Goal: Information Seeking & Learning: Learn about a topic

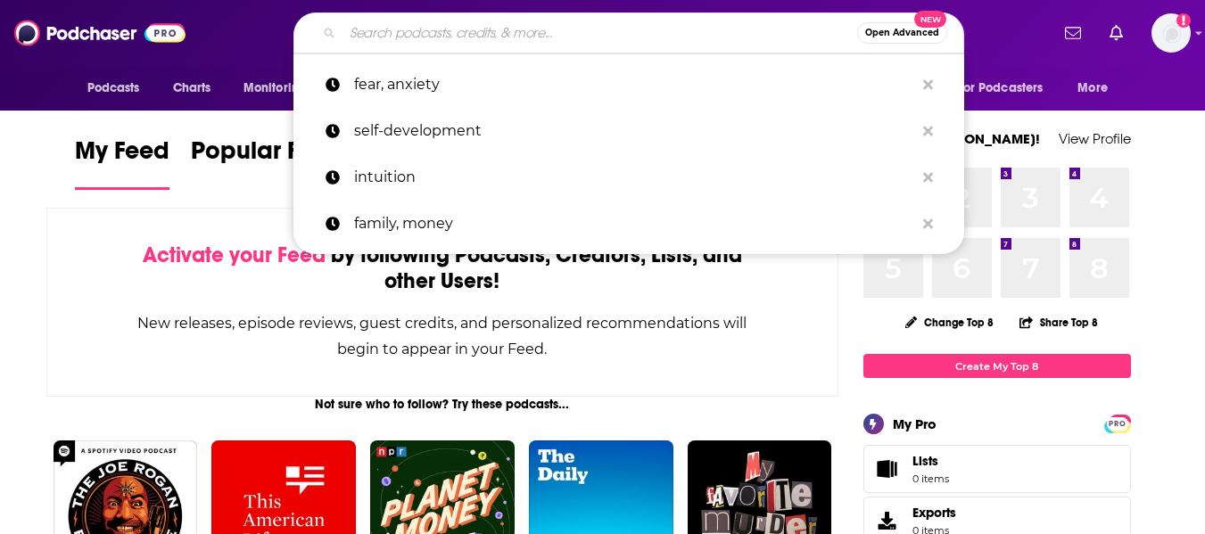
click at [584, 28] on input "Search podcasts, credits, & more..." at bounding box center [600, 33] width 515 height 29
paste input "Coast to Coast AM with [PERSON_NAME]"
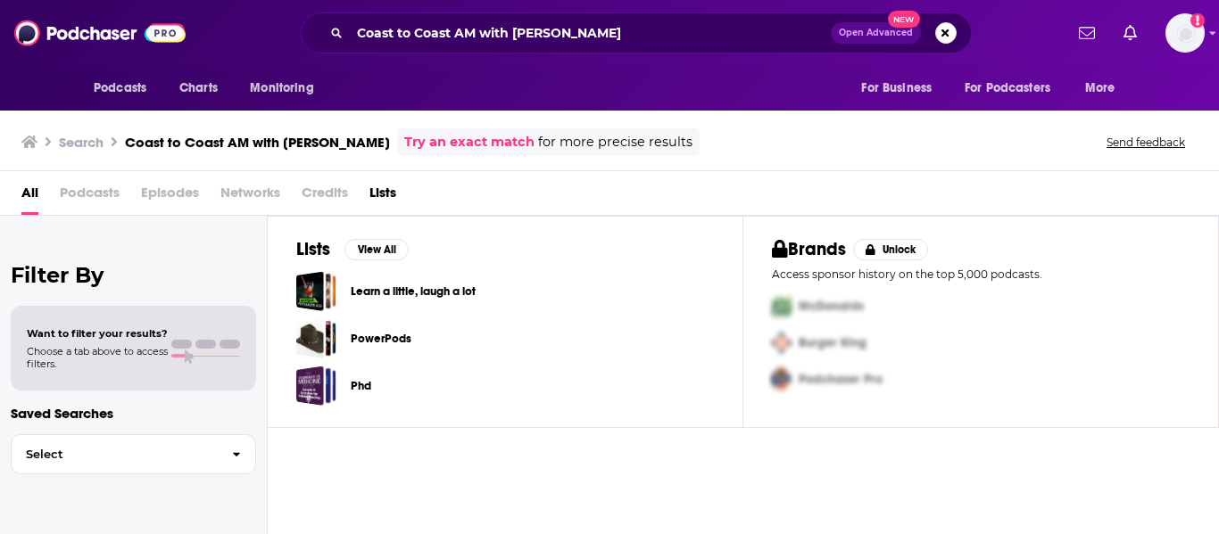
click at [654, 50] on div "Coast to Coast AM with [PERSON_NAME] Open Advanced New" at bounding box center [636, 32] width 671 height 41
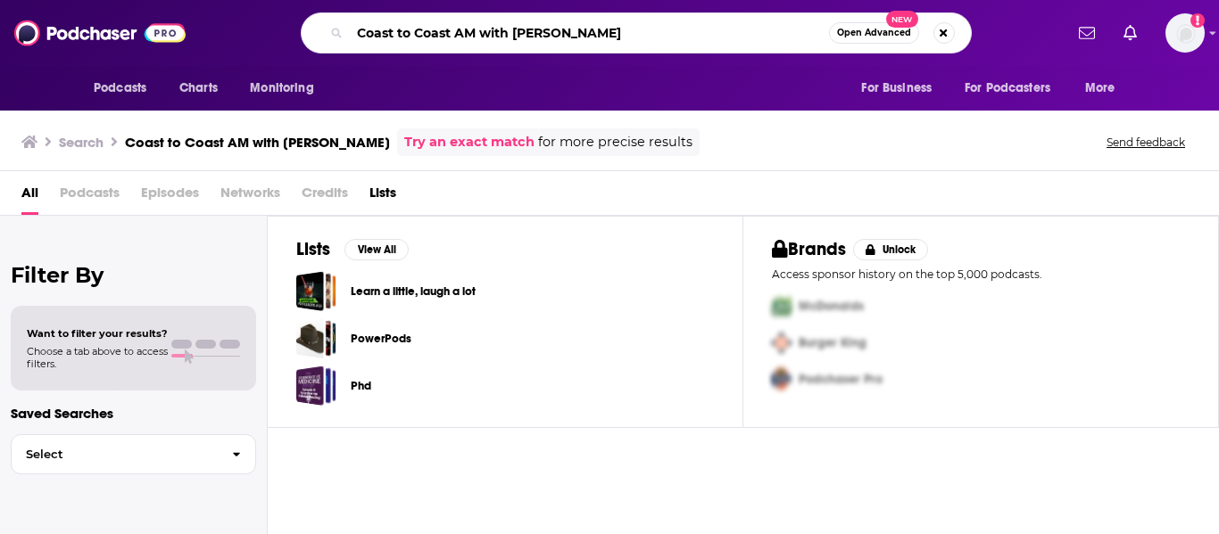
click at [725, 39] on input "Coast to Coast AM with [PERSON_NAME]" at bounding box center [589, 33] width 479 height 29
type input "Coast to Coast AM"
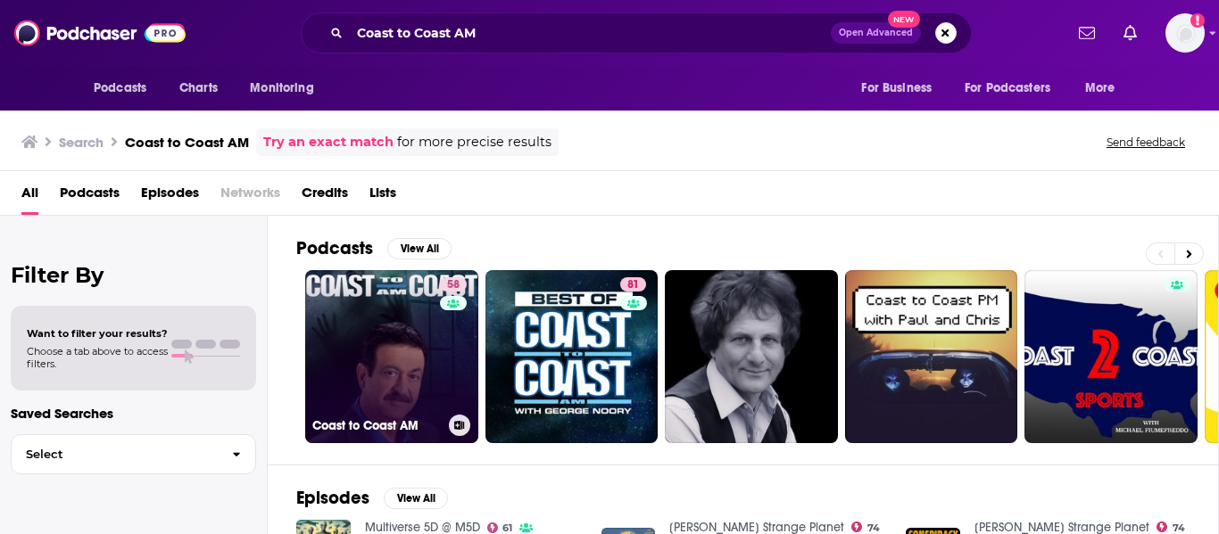
click at [407, 375] on link "58 Coast to Coast AM" at bounding box center [391, 356] width 173 height 173
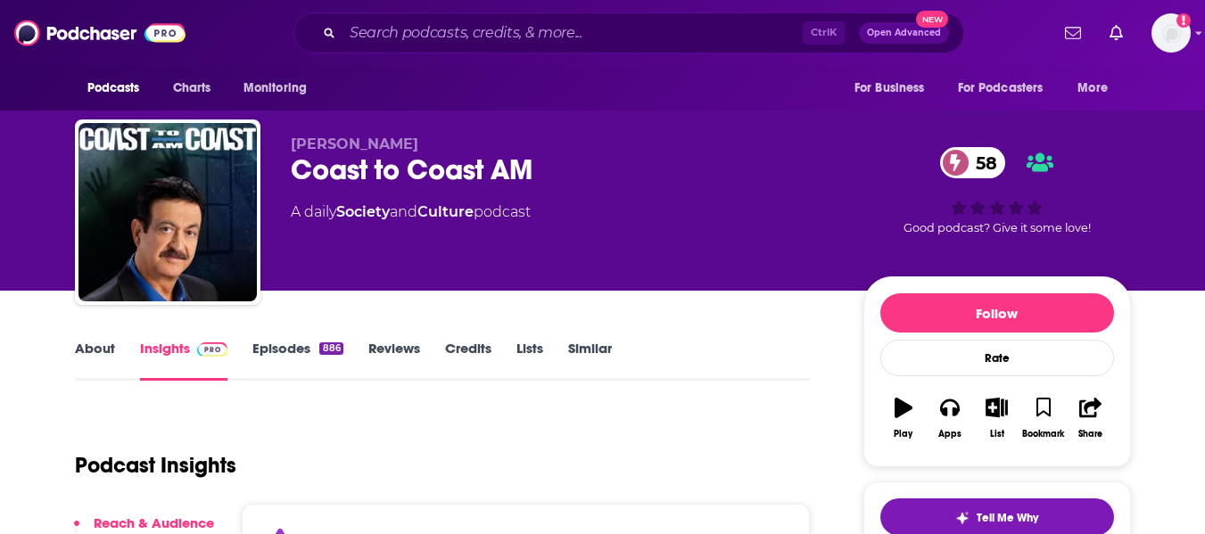
click at [103, 349] on link "About" at bounding box center [95, 360] width 40 height 41
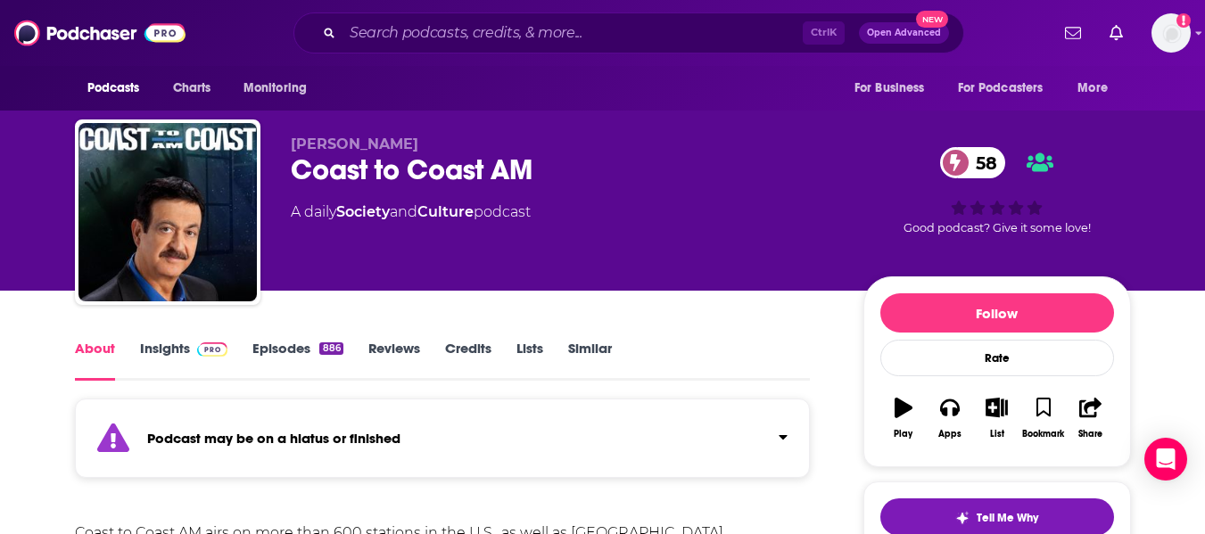
click at [174, 357] on link "Insights" at bounding box center [184, 360] width 88 height 41
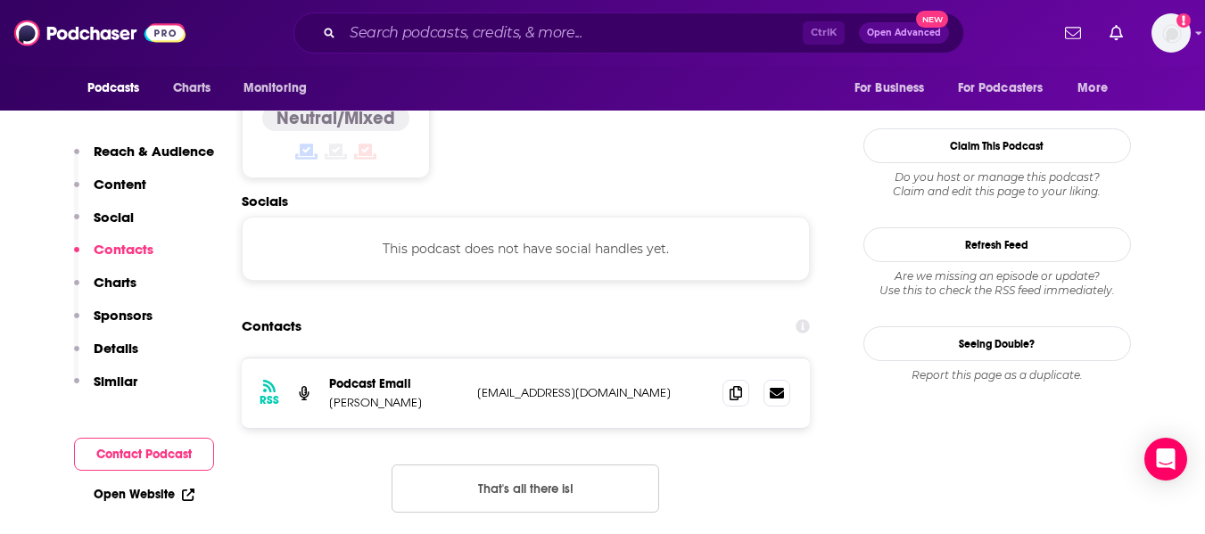
scroll to position [1535, 0]
click at [730, 385] on icon at bounding box center [736, 392] width 12 height 14
